Goal: Transaction & Acquisition: Obtain resource

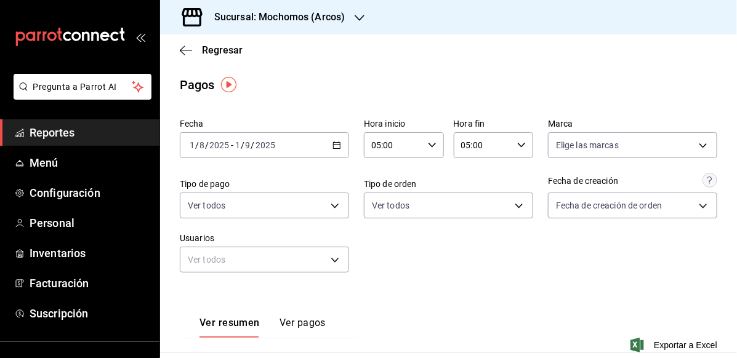
click at [331, 10] on h3 "Sucursal: Mochomos (Arcos)" at bounding box center [274, 17] width 140 height 15
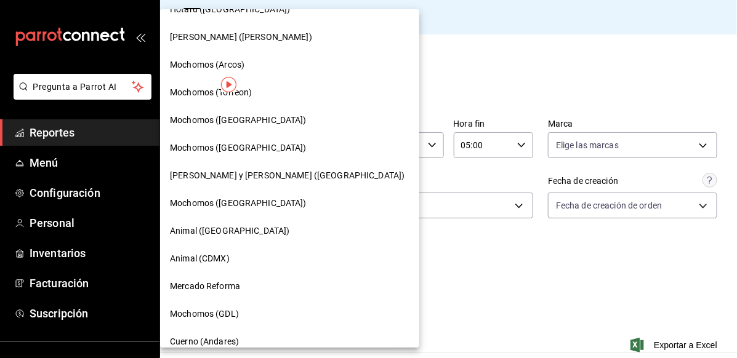
scroll to position [246, 0]
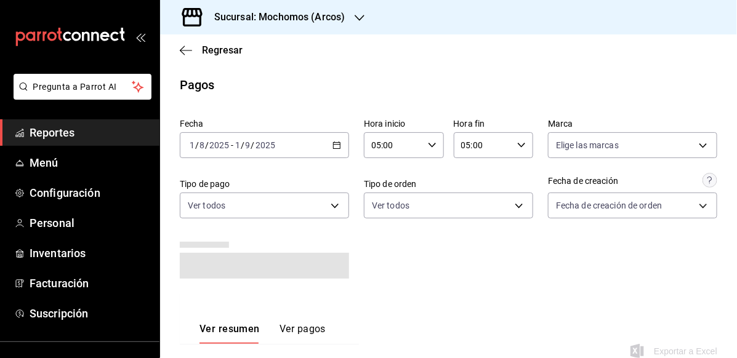
click at [269, 10] on h3 "Sucursal: Mochomos (Arcos)" at bounding box center [274, 17] width 140 height 15
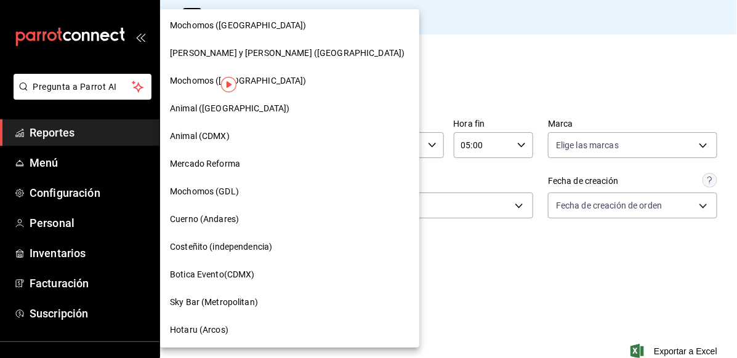
scroll to position [369, 0]
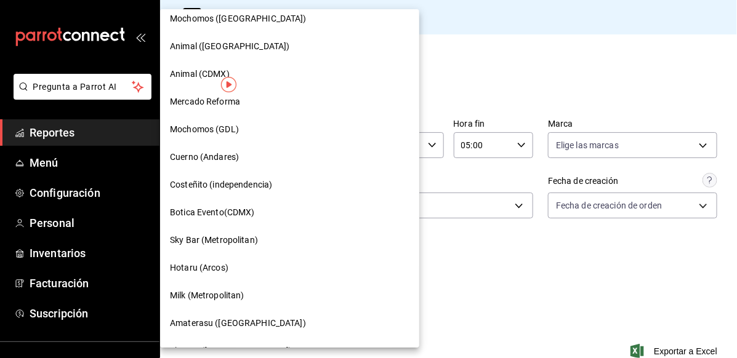
click at [275, 273] on div "Hotaru (Arcos)" at bounding box center [289, 268] width 239 height 13
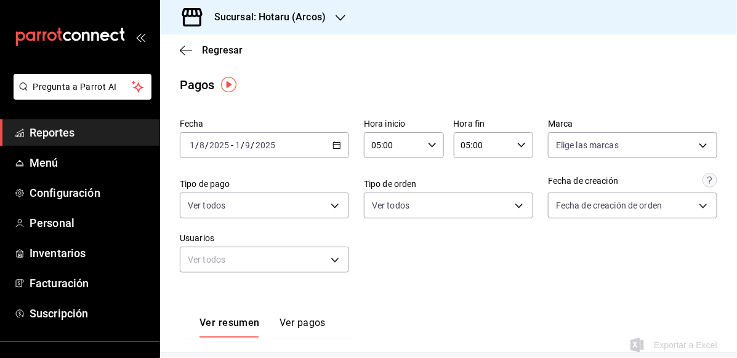
click at [328, 150] on div "2025-08-01 1 / 8 / 2025 - 2025-09-01 1 / 9 / 2025" at bounding box center [264, 145] width 169 height 26
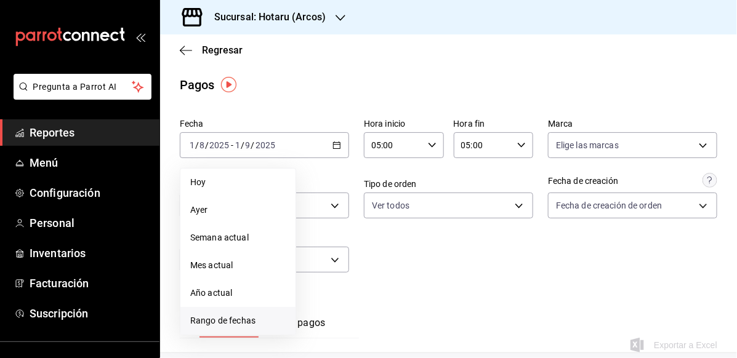
click at [252, 316] on span "Rango de fechas" at bounding box center [237, 321] width 95 height 13
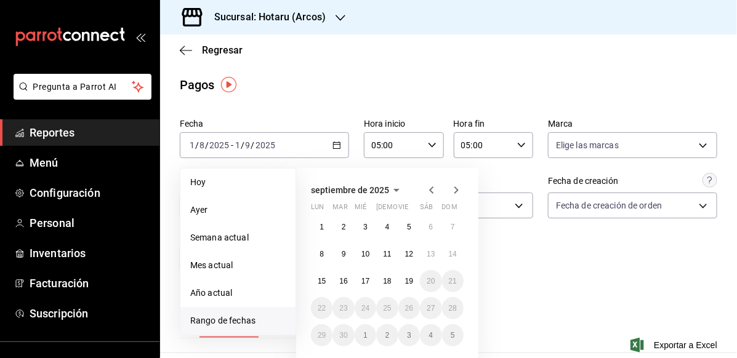
click at [425, 194] on icon "button" at bounding box center [431, 190] width 15 height 15
click at [434, 190] on icon "button" at bounding box center [431, 190] width 15 height 15
click at [433, 193] on icon "button" at bounding box center [431, 190] width 4 height 7
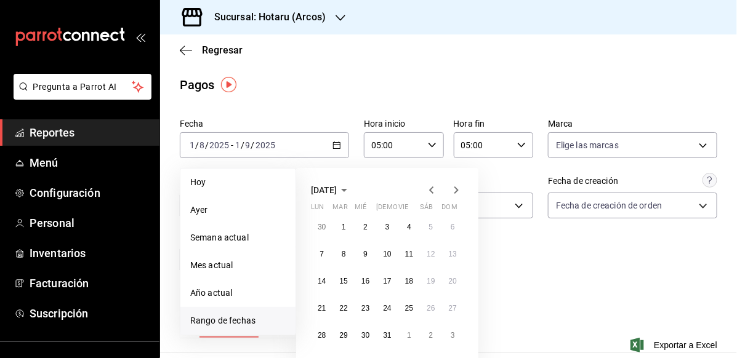
click at [452, 188] on icon "button" at bounding box center [456, 190] width 15 height 15
click at [408, 225] on abbr "1" at bounding box center [409, 227] width 4 height 9
click at [457, 188] on icon "button" at bounding box center [456, 190] width 15 height 15
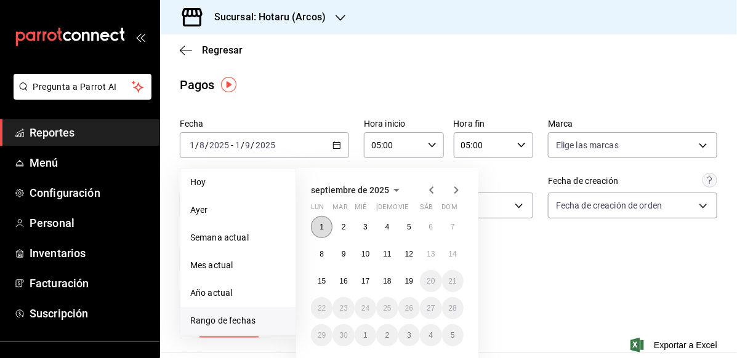
click at [320, 224] on abbr "1" at bounding box center [322, 227] width 4 height 9
type input "00:00"
type input "23:59"
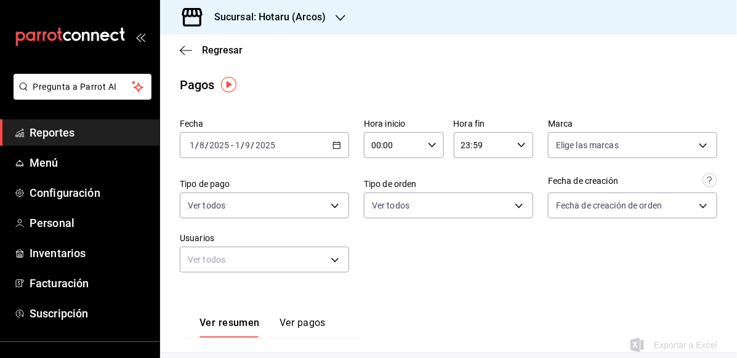
click at [390, 139] on input "00:00" at bounding box center [393, 145] width 59 height 25
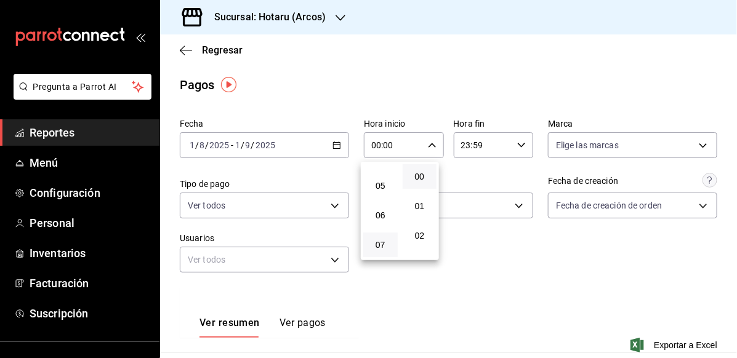
scroll to position [123, 0]
click at [385, 204] on span "05" at bounding box center [381, 201] width 20 height 10
type input "05:00"
click at [504, 145] on div at bounding box center [368, 179] width 737 height 358
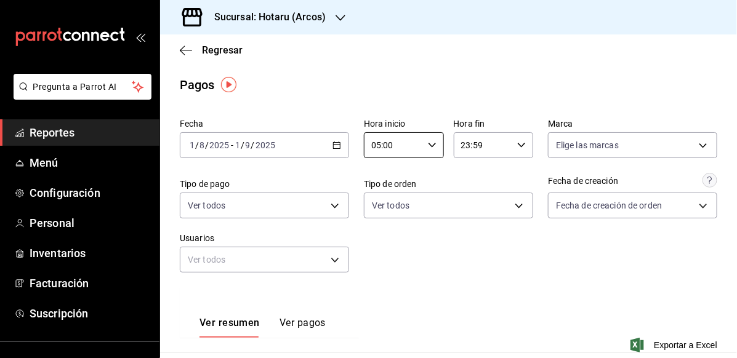
click at [517, 141] on icon "button" at bounding box center [521, 145] width 9 height 9
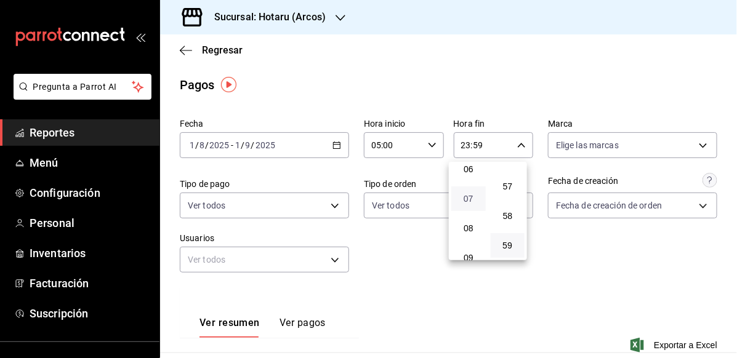
scroll to position [123, 0]
click at [473, 193] on button "05" at bounding box center [468, 201] width 34 height 25
click at [512, 183] on button "00" at bounding box center [508, 176] width 34 height 25
type input "05:00"
click at [688, 305] on div at bounding box center [368, 179] width 737 height 358
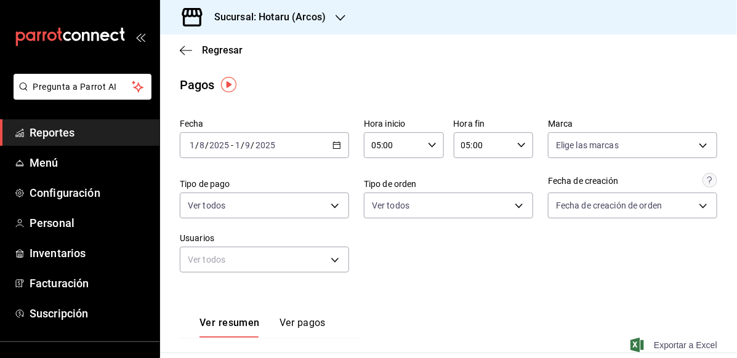
click at [670, 342] on span "Exportar a Excel" at bounding box center [675, 345] width 84 height 15
click at [340, 11] on div at bounding box center [341, 17] width 10 height 13
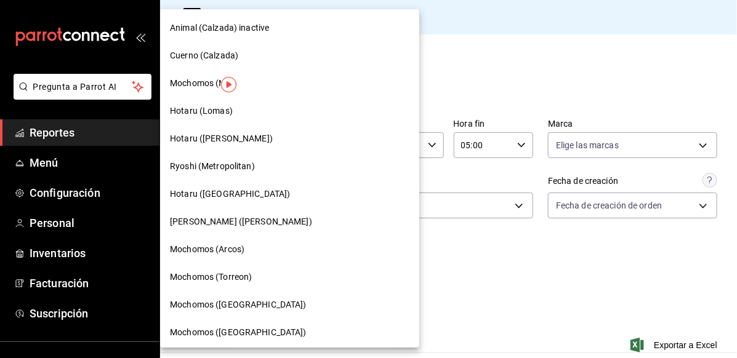
scroll to position [707, 0]
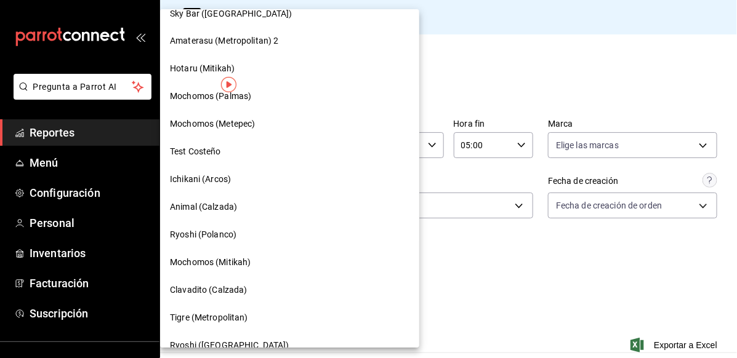
click at [261, 177] on div "Ichikani (Arcos)" at bounding box center [289, 180] width 239 height 13
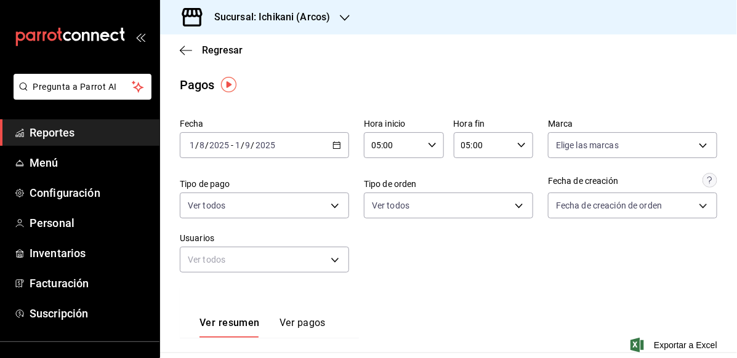
drag, startPoint x: 346, startPoint y: 131, endPoint x: 316, endPoint y: 111, distance: 36.0
click at [316, 111] on main "Regresar Pagos Fecha 2025-08-01 1 / 8 / 2025 - 2025-09-01 1 / 9 / 2025 Hora ini…" at bounding box center [448, 334] width 577 height 600
click at [333, 146] on \(Stroke\) "button" at bounding box center [336, 145] width 7 height 7
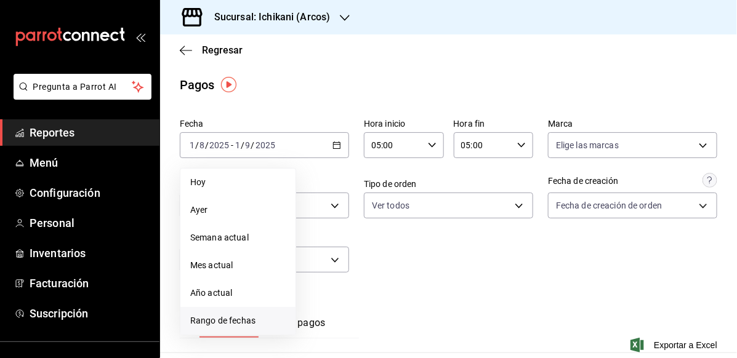
click at [230, 318] on span "Rango de fechas" at bounding box center [237, 321] width 95 height 13
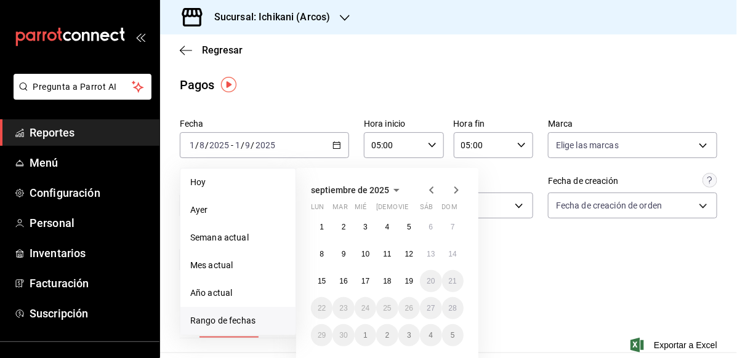
click at [432, 190] on icon "button" at bounding box center [431, 190] width 15 height 15
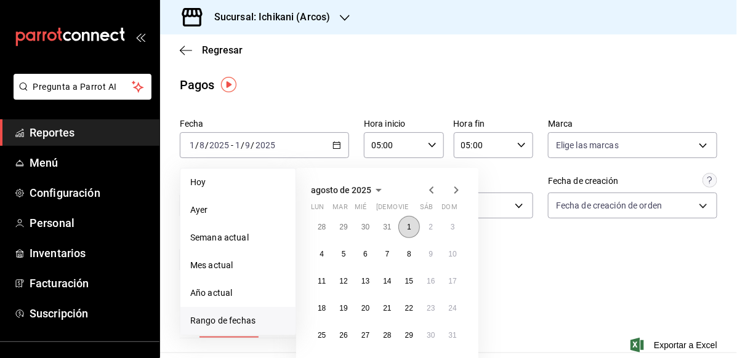
click at [412, 228] on button "1" at bounding box center [409, 227] width 22 height 22
click at [454, 193] on icon "button" at bounding box center [456, 190] width 4 height 7
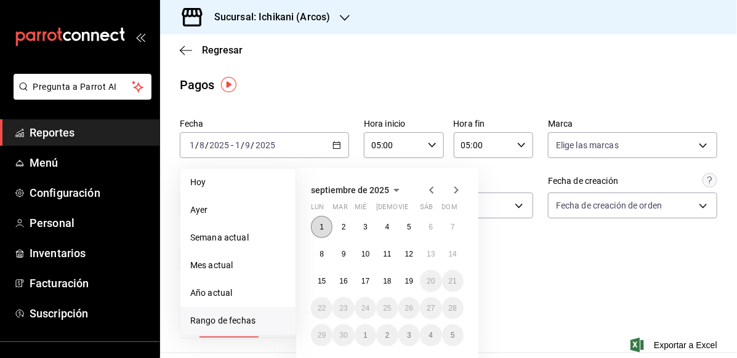
click at [323, 228] on abbr "1" at bounding box center [322, 227] width 4 height 9
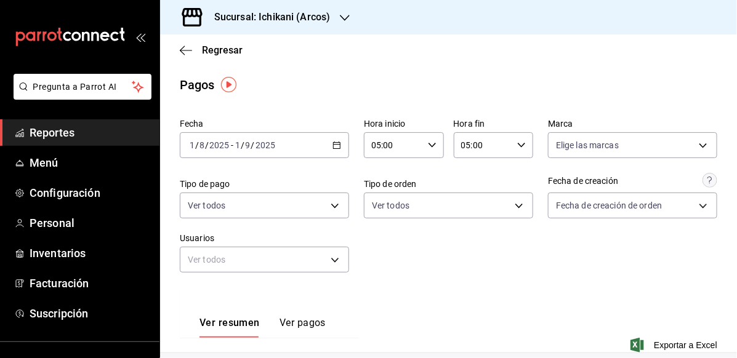
type input "00:00"
type input "23:59"
click at [419, 146] on div "00:00 Hora inicio" at bounding box center [404, 145] width 80 height 26
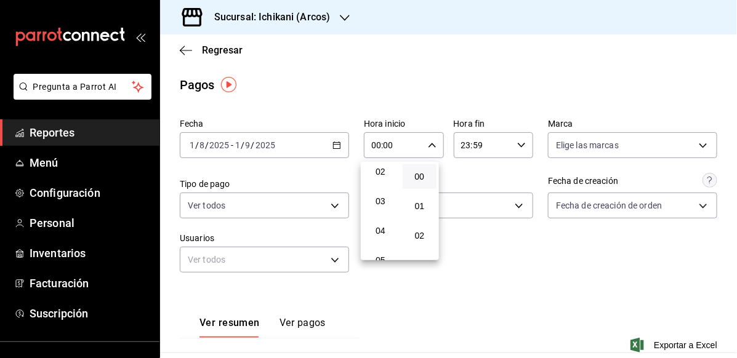
scroll to position [123, 0]
click at [377, 203] on span "05" at bounding box center [381, 201] width 20 height 10
type input "05:00"
click at [414, 176] on span "00" at bounding box center [420, 177] width 20 height 10
click at [518, 148] on div at bounding box center [368, 179] width 737 height 358
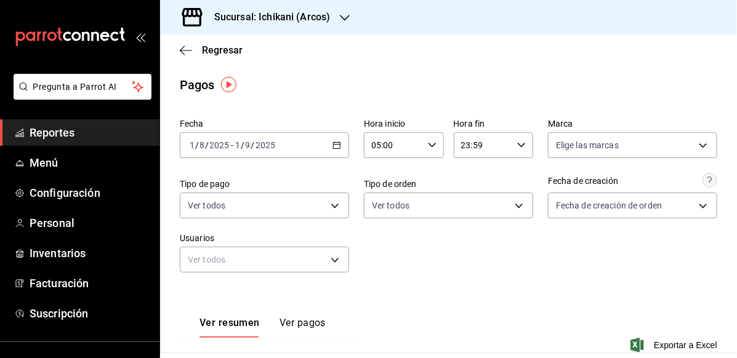
click at [517, 149] on icon "button" at bounding box center [521, 145] width 9 height 9
click at [476, 206] on span "05" at bounding box center [469, 204] width 20 height 10
type input "05:59"
click at [510, 177] on span "00" at bounding box center [508, 177] width 20 height 10
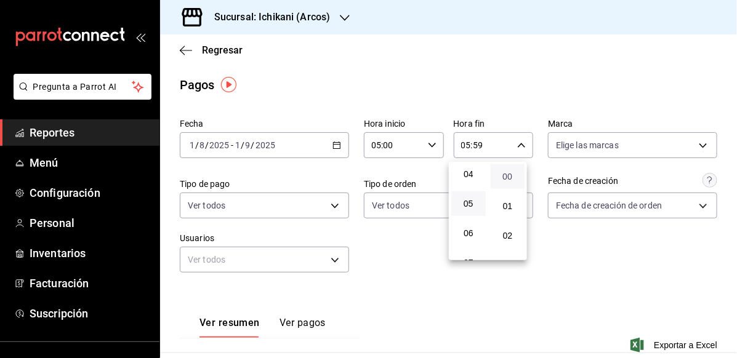
type input "05:00"
click at [736, 134] on div at bounding box center [368, 179] width 737 height 358
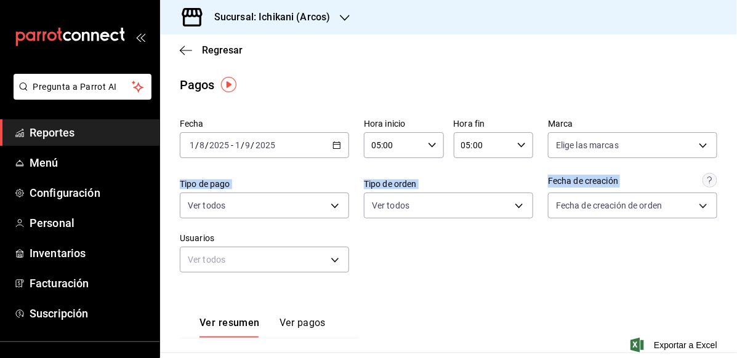
drag, startPoint x: 730, startPoint y: 137, endPoint x: 727, endPoint y: 219, distance: 81.3
click at [411, 316] on div "Ver resumen Ver pagos Exportar a Excel" at bounding box center [448, 327] width 577 height 80
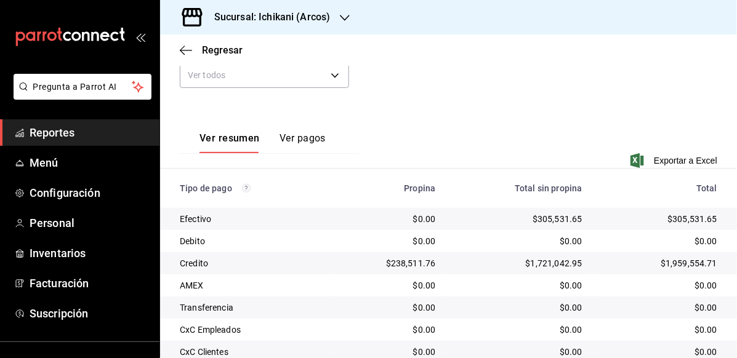
drag, startPoint x: 502, startPoint y: 129, endPoint x: 462, endPoint y: 103, distance: 48.2
click at [462, 103] on div "Ver resumen Ver pagos Exportar a Excel" at bounding box center [448, 143] width 577 height 80
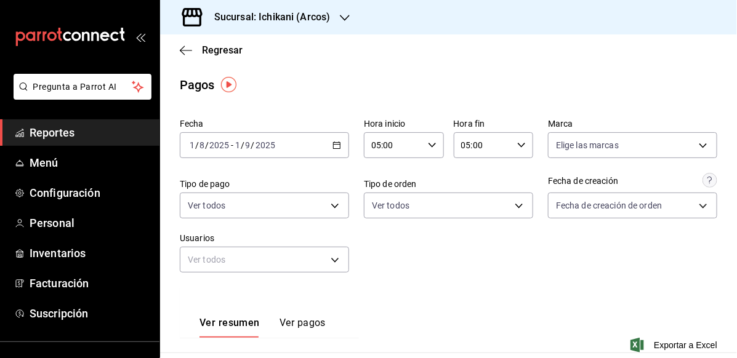
click at [332, 142] on icon "button" at bounding box center [336, 145] width 9 height 9
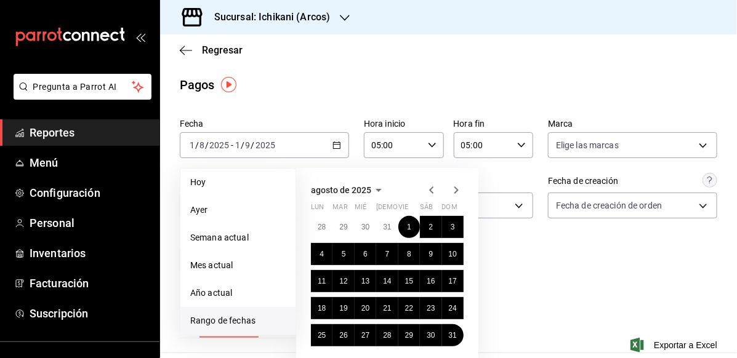
click at [456, 192] on icon "button" at bounding box center [456, 190] width 4 height 7
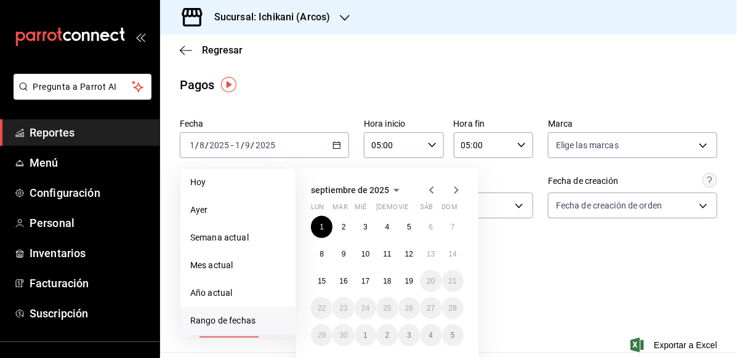
click at [656, 269] on div "Fecha 2025-08-01 1 / 8 / 2025 - 2025-09-01 1 / 9 / 2025 Hoy Ayer Semana actual …" at bounding box center [448, 201] width 537 height 174
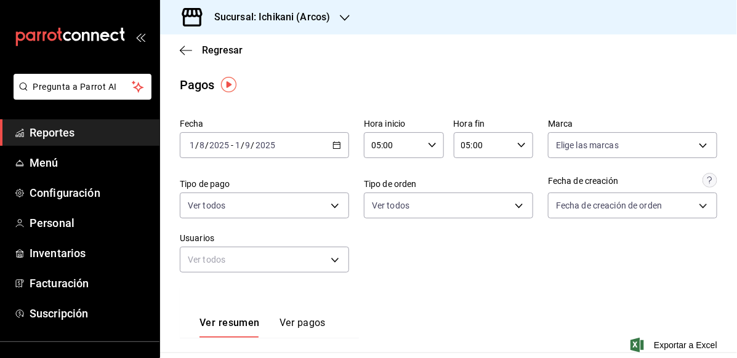
click at [493, 141] on input "05:00" at bounding box center [483, 145] width 59 height 25
click at [501, 171] on button "00" at bounding box center [508, 176] width 34 height 25
click at [649, 254] on div at bounding box center [368, 179] width 737 height 358
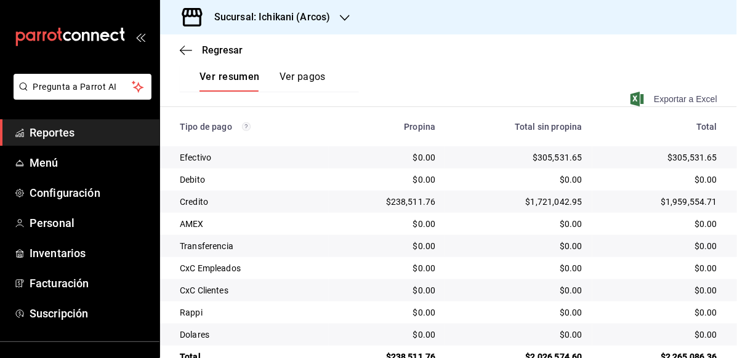
click at [654, 98] on span "Exportar a Excel" at bounding box center [675, 99] width 84 height 15
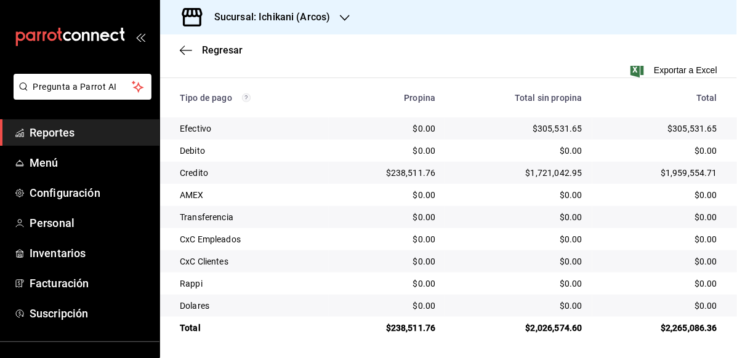
scroll to position [0, 0]
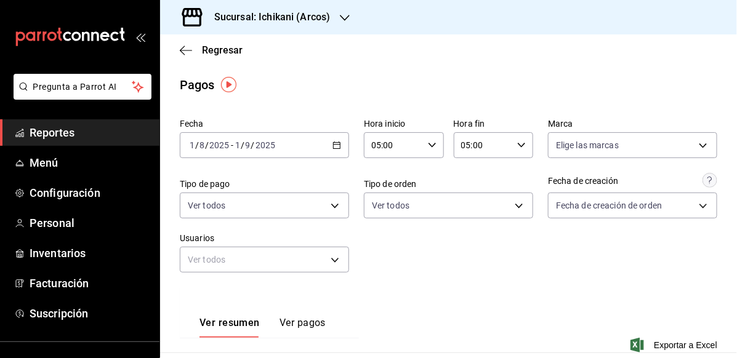
click at [318, 23] on h3 "Sucursal: Ichikani (Arcos)" at bounding box center [267, 17] width 126 height 15
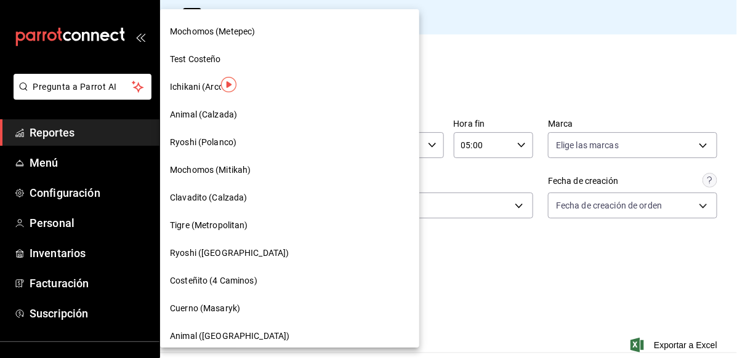
scroll to position [861, 0]
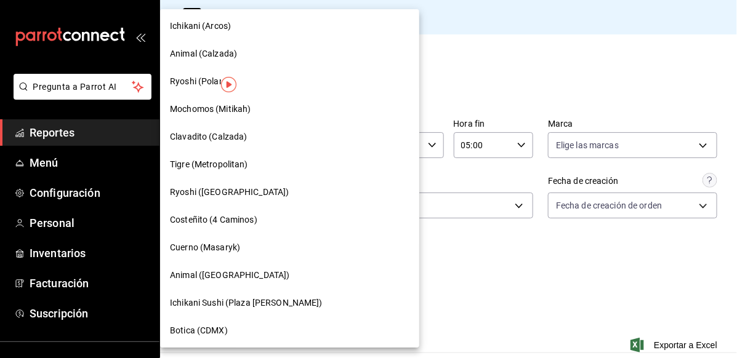
click at [586, 71] on div at bounding box center [368, 179] width 737 height 358
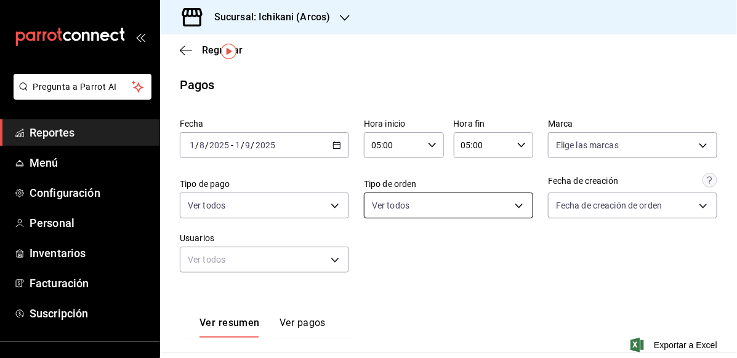
scroll to position [0, 0]
